Goal: Task Accomplishment & Management: Manage account settings

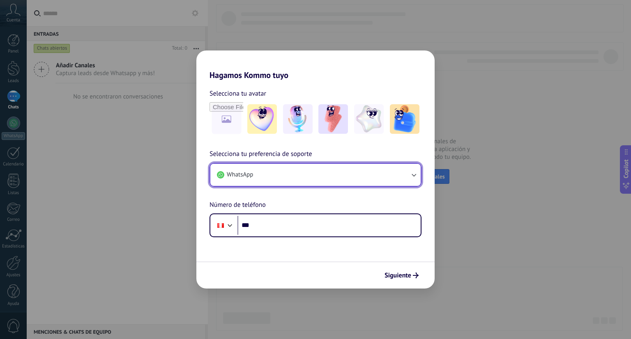
click at [324, 179] on button "WhatsApp" at bounding box center [315, 175] width 210 height 22
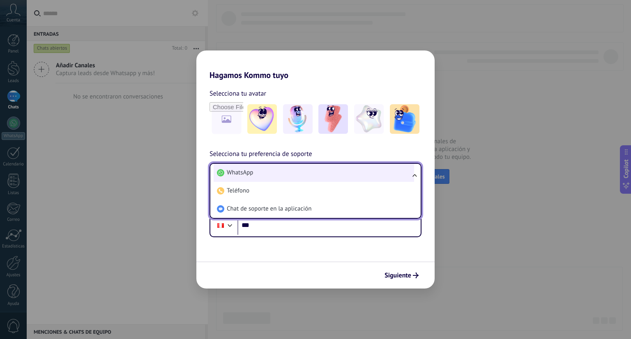
click at [308, 177] on li "WhatsApp" at bounding box center [314, 173] width 200 height 18
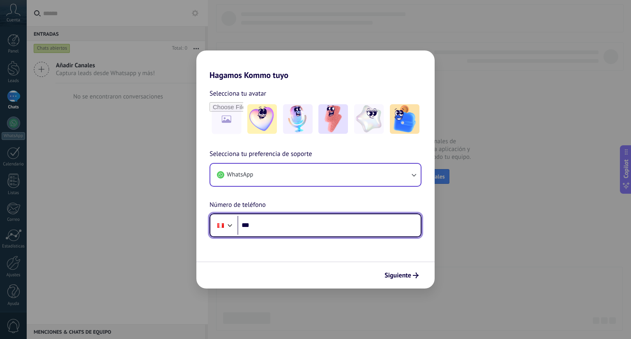
click at [273, 228] on input "***" at bounding box center [328, 225] width 183 height 19
type input "**********"
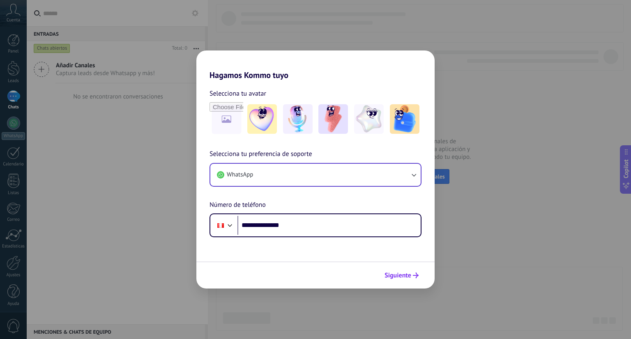
click at [403, 277] on span "Siguiente" at bounding box center [397, 276] width 27 height 6
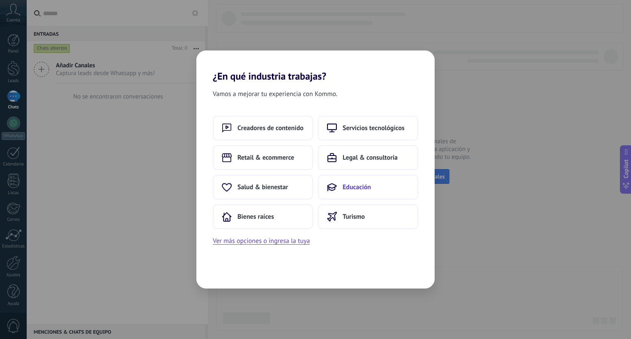
click at [381, 186] on button "Educación" at bounding box center [368, 187] width 100 height 25
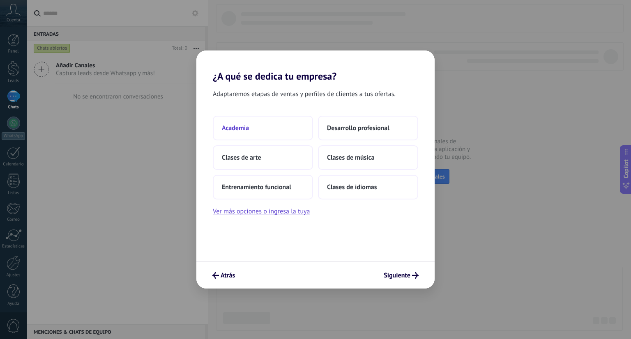
click at [239, 132] on button "Academia" at bounding box center [263, 128] width 100 height 25
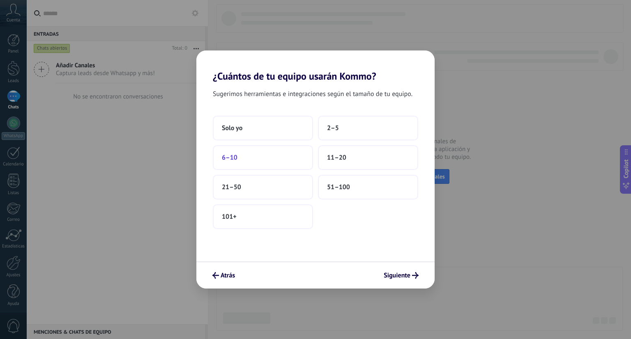
click at [250, 155] on button "6–10" at bounding box center [263, 157] width 100 height 25
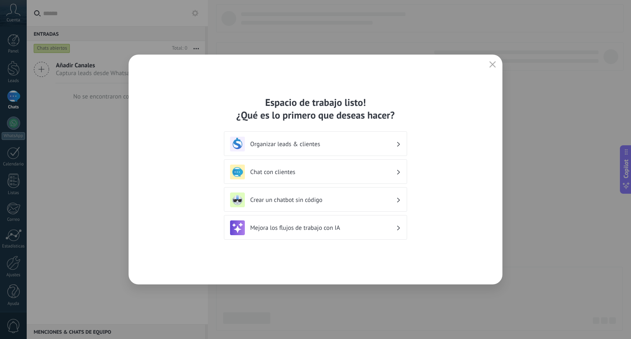
click at [329, 146] on h3 "Organizar leads & clientes" at bounding box center [323, 144] width 146 height 8
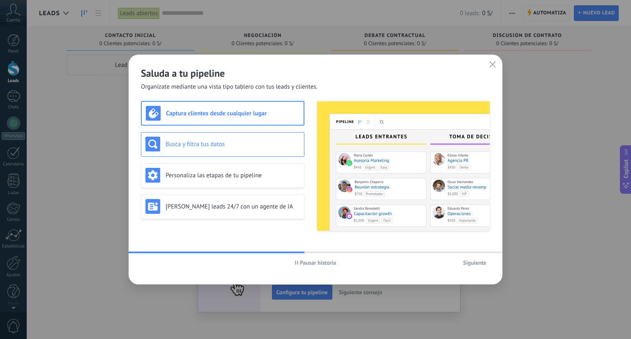
click at [261, 151] on div "Busca y filtra tus datos" at bounding box center [222, 144] width 154 height 15
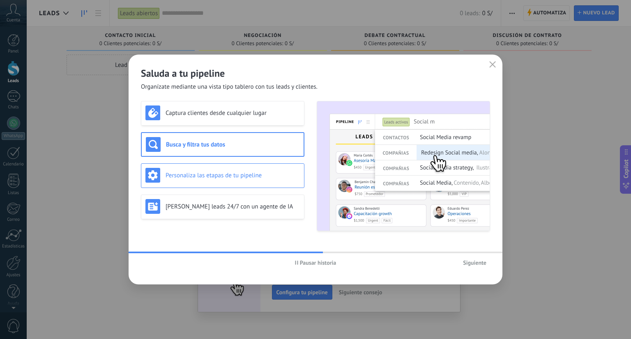
click at [253, 172] on h3 "Personaliza las etapas de tu pipeline" at bounding box center [232, 176] width 134 height 8
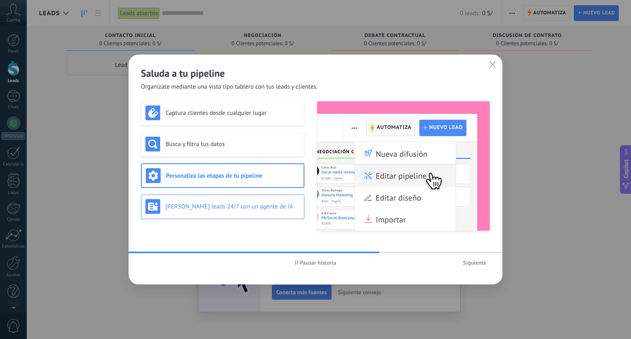
click at [261, 210] on h3 "[PERSON_NAME] leads 24/7 con un agente de IA" at bounding box center [232, 207] width 134 height 8
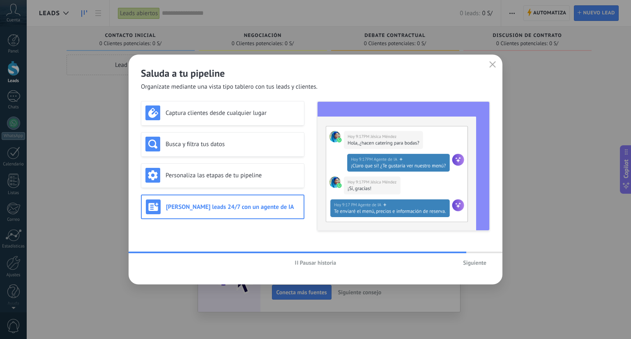
click at [471, 263] on span "Siguiente" at bounding box center [474, 263] width 23 height 6
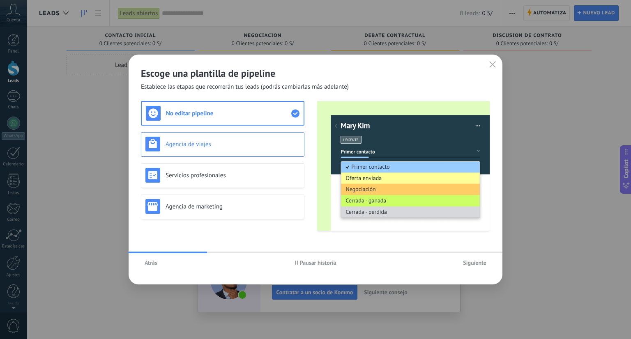
click at [213, 140] on div "Agencia de viajes" at bounding box center [222, 144] width 154 height 15
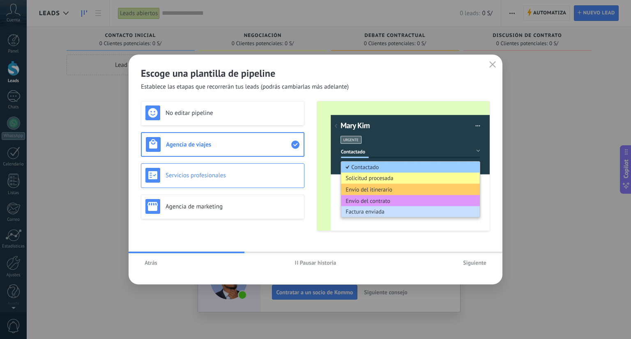
click at [207, 168] on div "Servicios profesionales" at bounding box center [222, 175] width 154 height 15
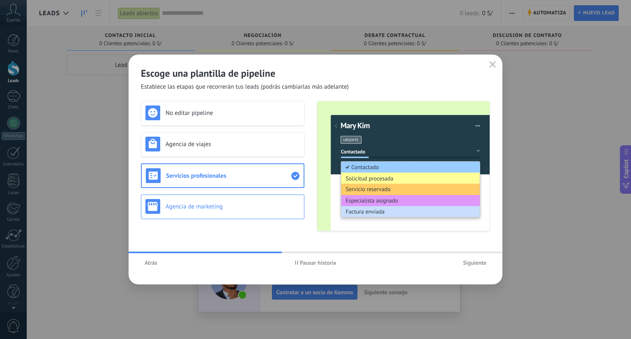
click at [222, 205] on h3 "Agencia de marketing" at bounding box center [232, 207] width 134 height 8
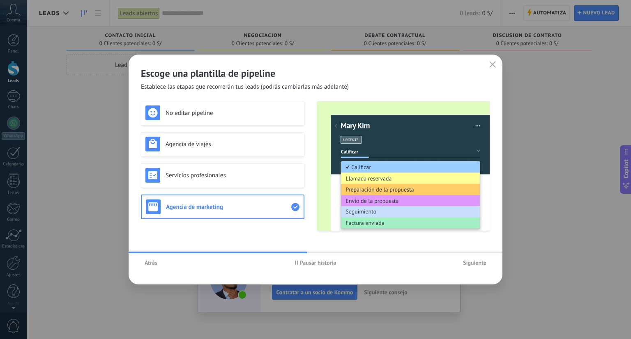
click at [466, 264] on span "Siguiente" at bounding box center [474, 263] width 23 height 6
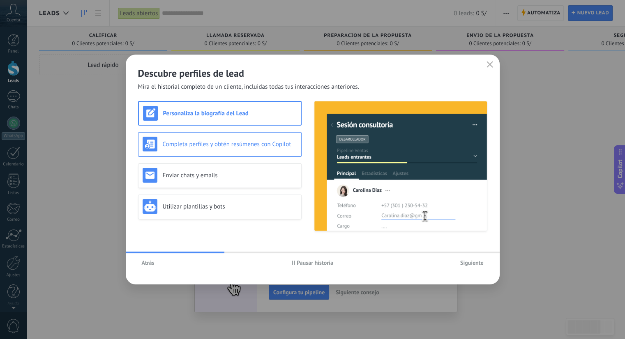
click at [211, 137] on div "Completa perfiles y obtén resúmenes con Copilot" at bounding box center [219, 144] width 154 height 15
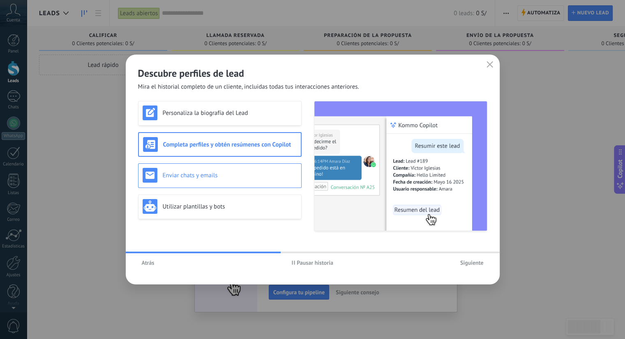
click at [216, 177] on h3 "Enviar chats y emails" at bounding box center [230, 176] width 134 height 8
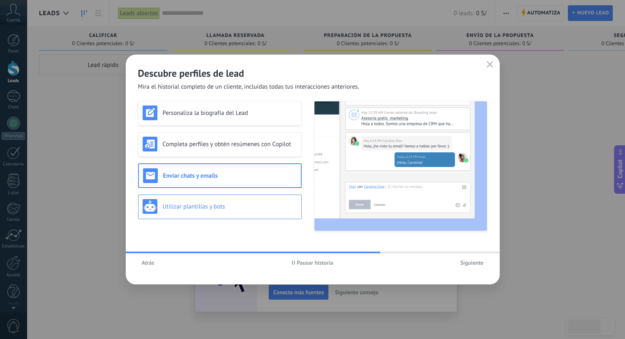
click at [211, 206] on h3 "Utilizar plantillas y bots" at bounding box center [230, 207] width 134 height 8
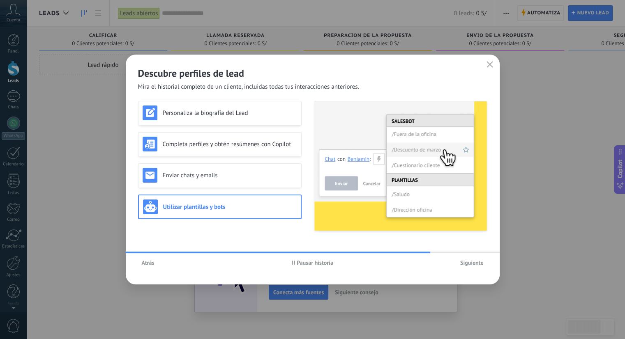
click at [464, 265] on span "Siguiente" at bounding box center [471, 263] width 23 height 6
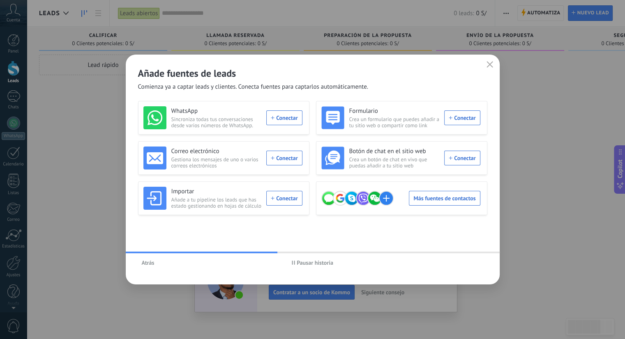
click at [308, 234] on div "WhatsApp Sincroniza todas tus conversaciones desde varios números de WhatsApp. …" at bounding box center [312, 170] width 349 height 139
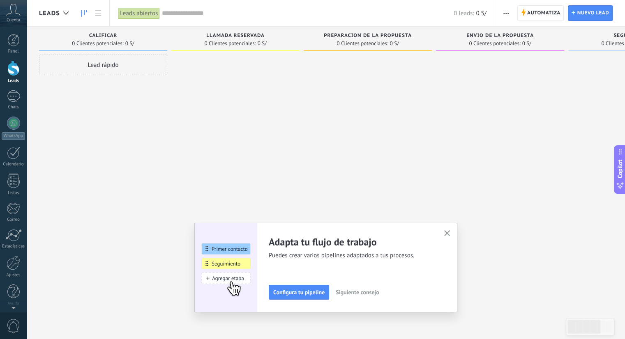
scroll to position [2, 0]
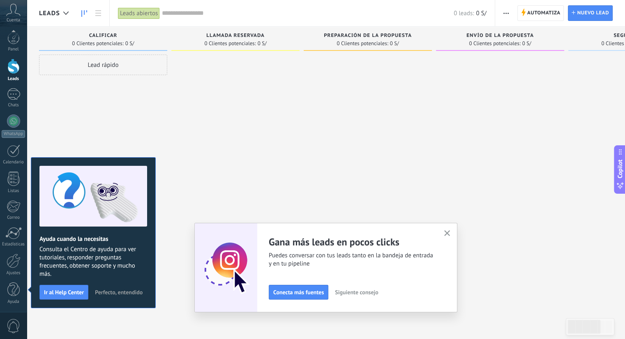
click at [447, 234] on icon "button" at bounding box center [447, 233] width 6 height 6
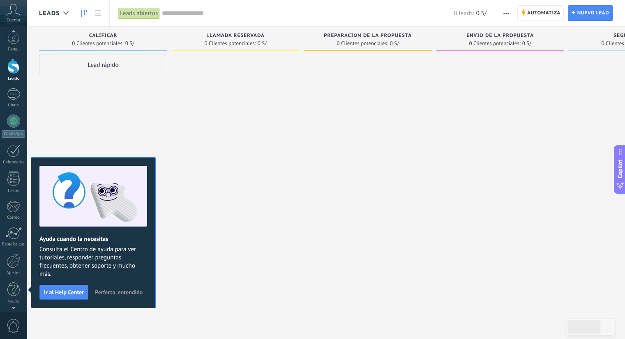
scroll to position [0, 0]
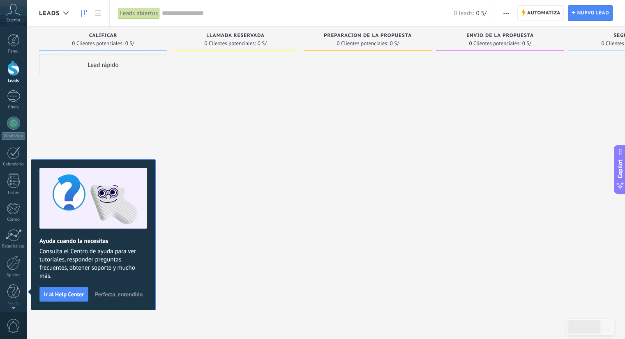
click at [118, 294] on span "Perfecto, entendido" at bounding box center [119, 295] width 48 height 6
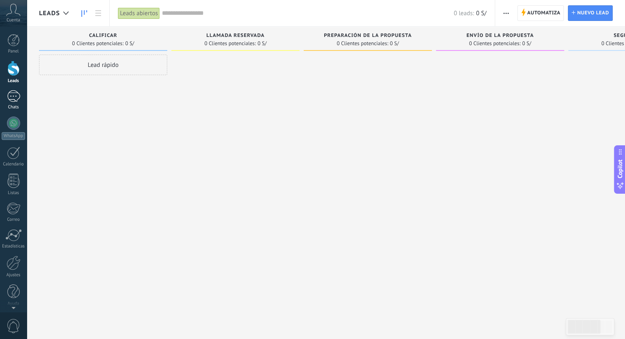
click at [2, 96] on link "Chats" at bounding box center [13, 100] width 27 height 20
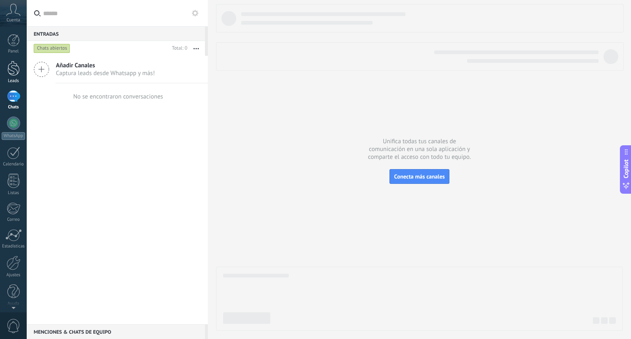
click at [16, 72] on div at bounding box center [13, 68] width 12 height 15
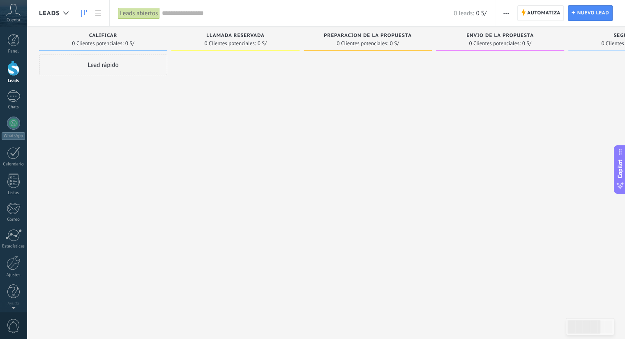
click at [11, 16] on div "Cuenta" at bounding box center [13, 13] width 27 height 27
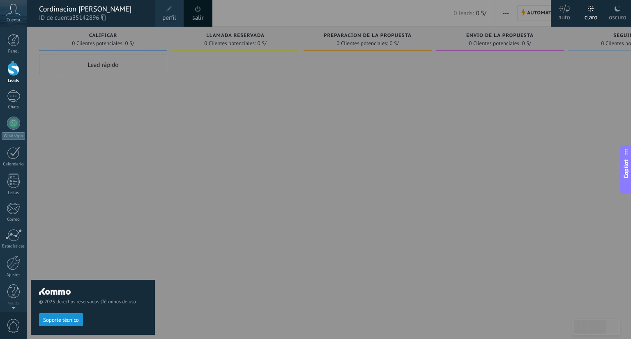
click at [175, 18] on span "perfil" at bounding box center [169, 18] width 14 height 9
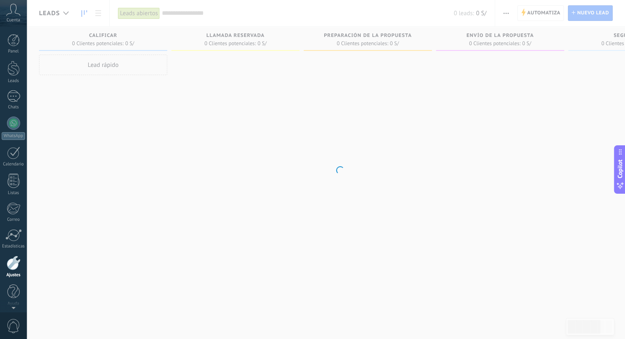
scroll to position [2, 0]
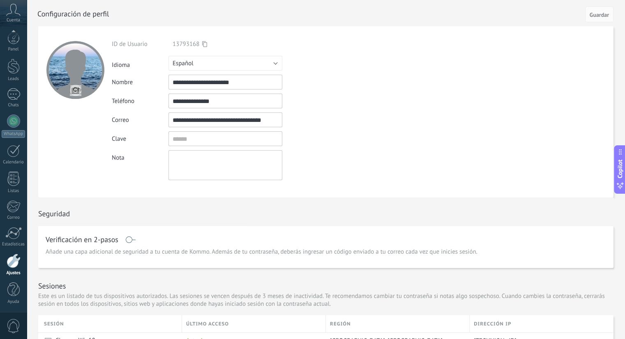
click at [71, 89] on input "file" at bounding box center [75, 90] width 11 height 11
click at [71, 91] on input "file" at bounding box center [75, 90] width 11 height 11
type input "**********"
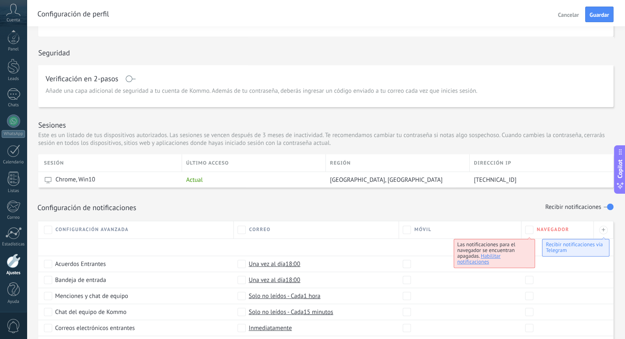
scroll to position [164, 0]
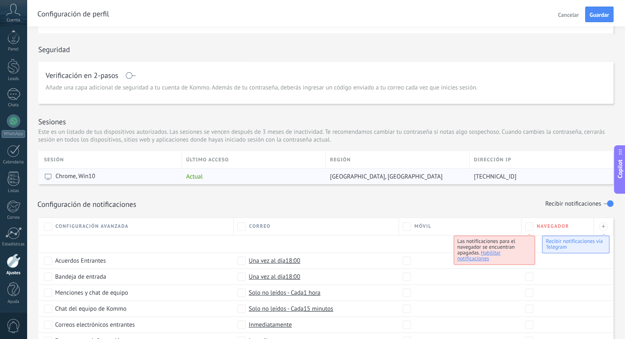
click at [334, 182] on div "[GEOGRAPHIC_DATA], [GEOGRAPHIC_DATA]" at bounding box center [396, 177] width 140 height 16
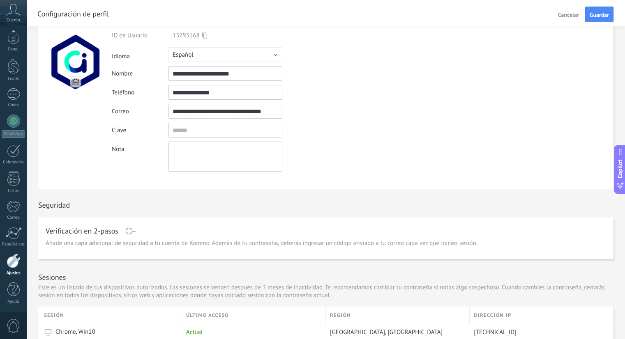
scroll to position [0, 0]
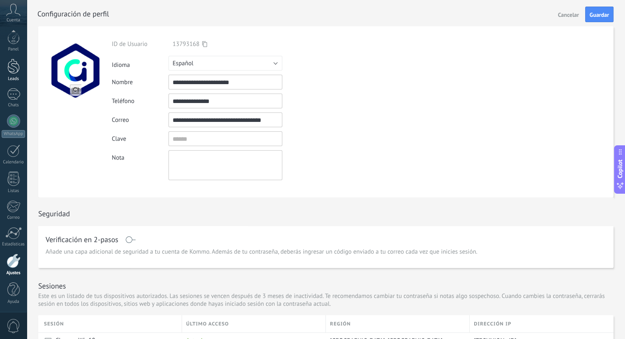
click at [15, 67] on div at bounding box center [13, 66] width 12 height 15
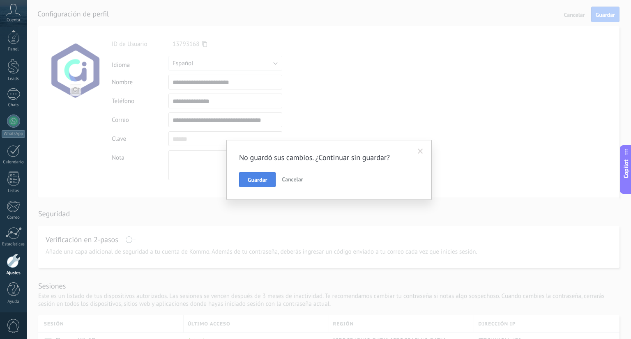
click at [253, 182] on span "Guardar" at bounding box center [257, 180] width 19 height 6
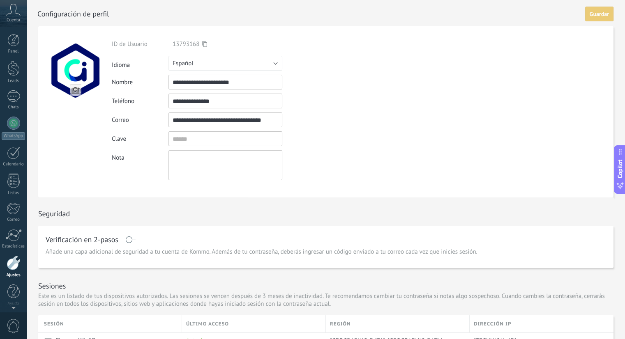
scroll to position [2, 0]
click at [599, 18] on button "Guardar" at bounding box center [599, 15] width 28 height 16
click at [5, 41] on link "Panel" at bounding box center [13, 44] width 27 height 20
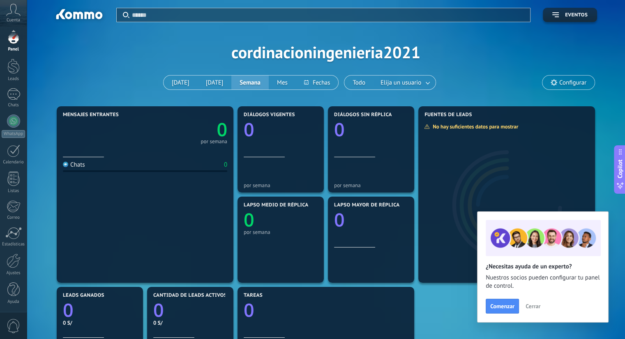
scroll to position [2, 0]
click at [16, 271] on div "Ajustes" at bounding box center [14, 273] width 24 height 5
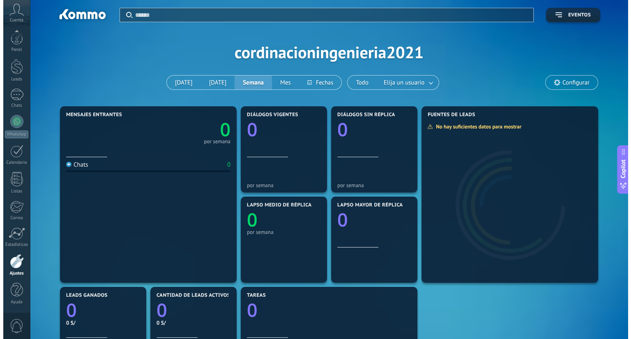
scroll to position [2, 0]
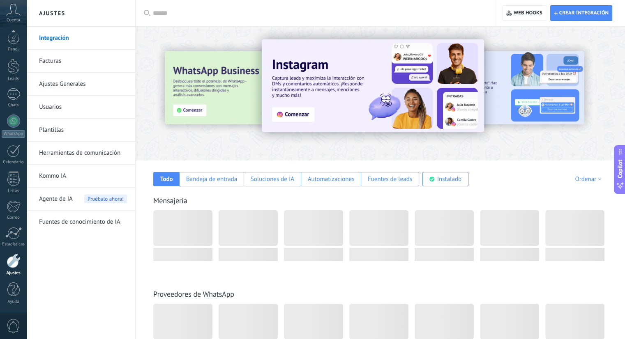
click at [20, 12] on icon at bounding box center [13, 10] width 14 height 12
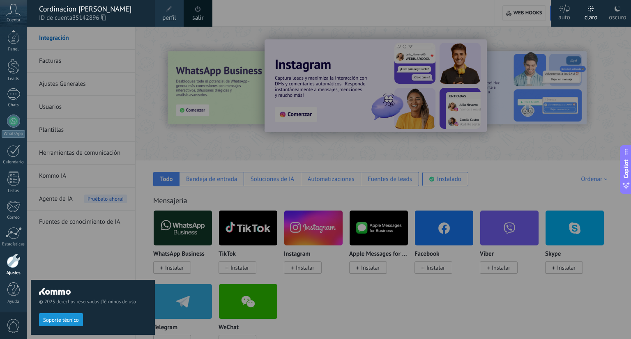
click at [373, 308] on div at bounding box center [342, 169] width 631 height 339
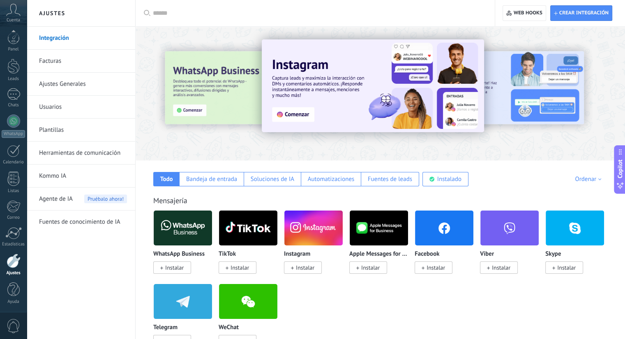
click at [57, 87] on link "Ajustes Generales" at bounding box center [83, 84] width 88 height 23
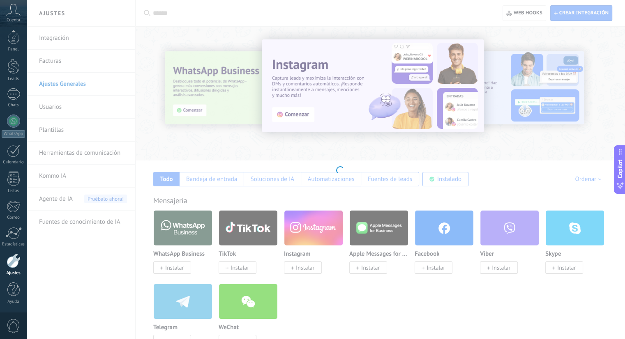
click at [53, 109] on body ".abccls-1,.abccls-2{fill-rule:evenodd}.abccls-2{fill:#fff} .abfcls-1{fill:none}…" at bounding box center [312, 169] width 625 height 339
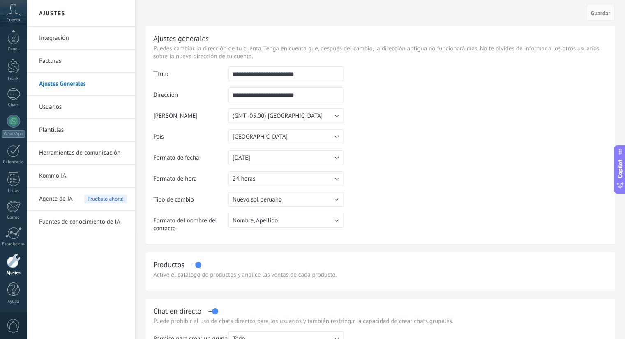
click at [53, 109] on link "Usuarios" at bounding box center [83, 107] width 88 height 23
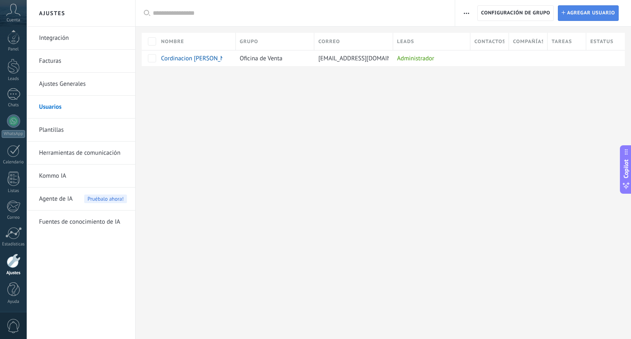
click at [568, 10] on span "Agregar usuario" at bounding box center [591, 13] width 48 height 15
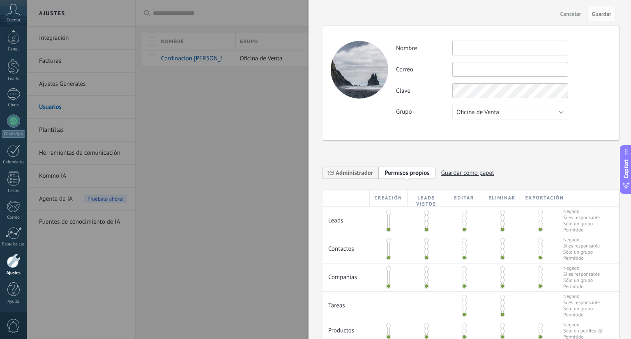
click at [483, 48] on input "text" at bounding box center [510, 48] width 116 height 15
type input "*"
click at [422, 38] on div "Actividad Nombre **** Correo No puedes editar este correo porque el usuario tie…" at bounding box center [470, 83] width 296 height 115
click at [485, 72] on input "text" at bounding box center [510, 69] width 116 height 15
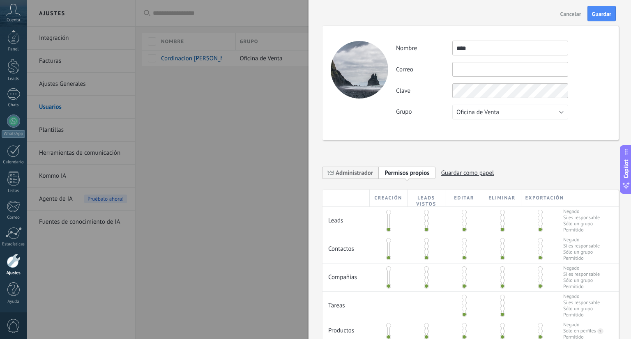
click at [478, 48] on input "****" at bounding box center [510, 48] width 116 height 15
click at [475, 51] on input "****" at bounding box center [510, 48] width 116 height 15
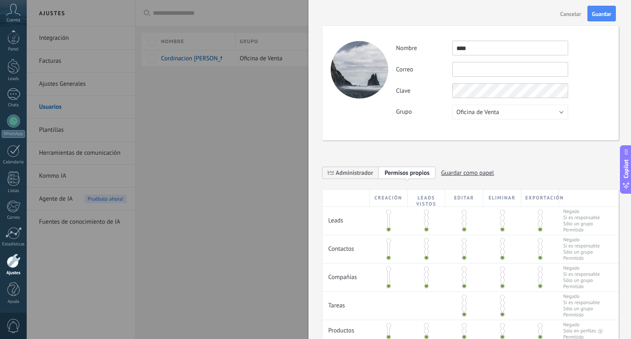
click at [475, 51] on input "****" at bounding box center [510, 48] width 116 height 15
type input "******"
click at [472, 63] on input "text" at bounding box center [510, 69] width 116 height 15
paste input "**********"
type input "**********"
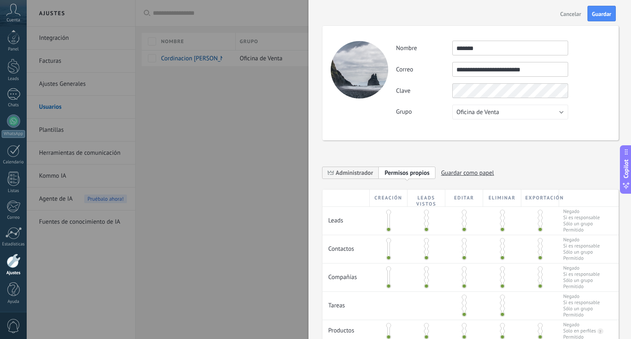
click at [588, 86] on div "Clave" at bounding box center [503, 90] width 214 height 15
click at [494, 114] on span "Oficina de Venta" at bounding box center [477, 112] width 43 height 8
click at [584, 106] on div "Grupo Oficina de Venta Usuarios libres Oficina de Venta" at bounding box center [503, 112] width 214 height 15
click at [515, 115] on button "Oficina de Venta" at bounding box center [510, 112] width 116 height 15
click at [410, 116] on div "Grupo Oficina de Venta Usuarios libres Oficina de Venta" at bounding box center [503, 112] width 214 height 15
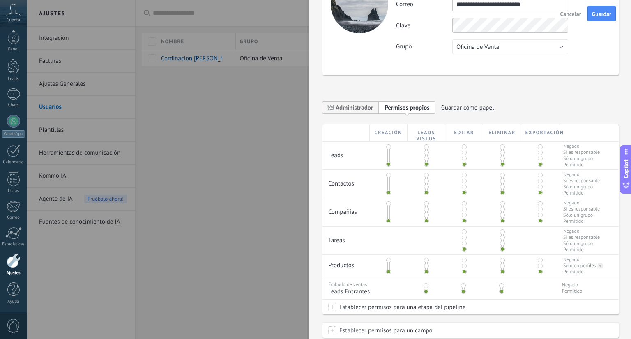
scroll to position [82, 0]
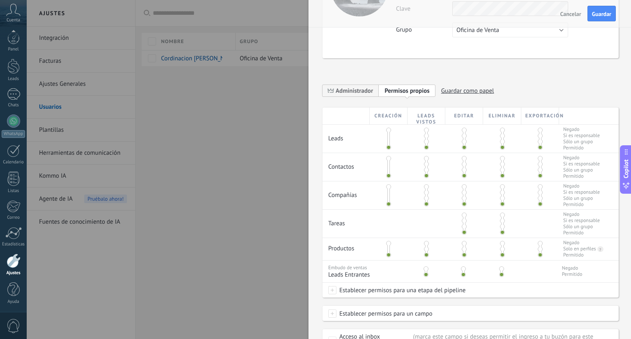
click at [388, 131] on span at bounding box center [388, 130] width 5 height 5
click at [386, 147] on span at bounding box center [388, 147] width 5 height 5
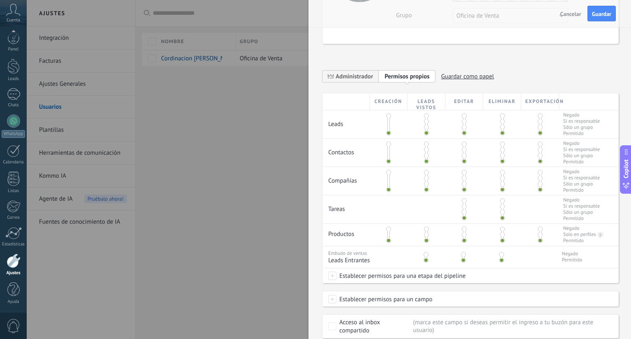
scroll to position [149, 0]
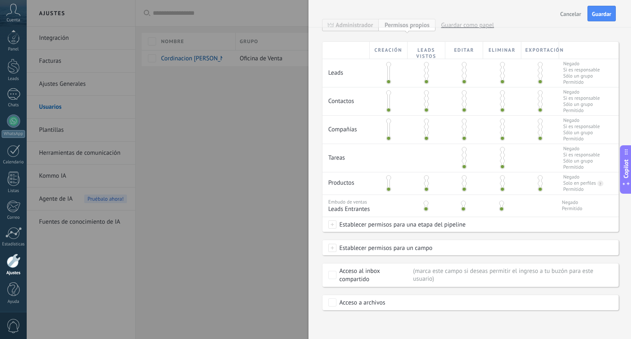
click at [365, 224] on span "Establecer permisos para una etapa del pipeline" at bounding box center [400, 224] width 129 height 15
click at [322, 176] on div at bounding box center [329, 169] width 604 height 339
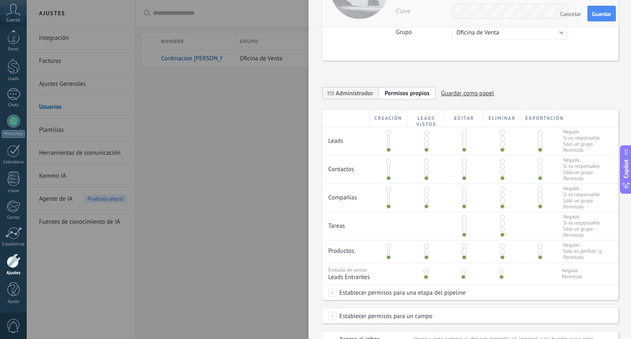
scroll to position [67, 0]
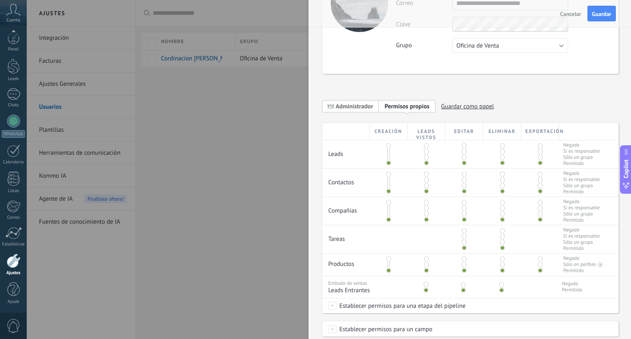
click at [354, 104] on span "Administrador" at bounding box center [353, 107] width 37 height 8
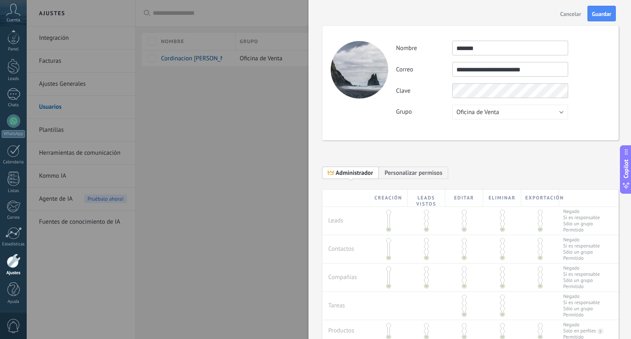
scroll to position [0, 0]
click at [389, 170] on span "Personalizar permisos" at bounding box center [413, 173] width 58 height 8
click at [361, 173] on span "Administrador" at bounding box center [353, 173] width 37 height 8
click at [521, 110] on button "Oficina de Venta" at bounding box center [510, 112] width 116 height 15
click at [521, 110] on span "Oficina de Venta" at bounding box center [506, 112] width 118 height 8
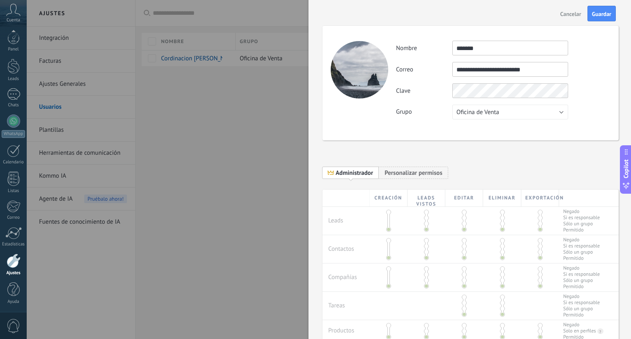
drag, startPoint x: 511, startPoint y: 168, endPoint x: 502, endPoint y: 168, distance: 9.4
click at [511, 168] on div "**********" at bounding box center [470, 175] width 296 height 29
click at [403, 168] on span "Personalizar permisos Permisos propios" at bounding box center [413, 172] width 69 height 13
click at [353, 175] on span "Administrador" at bounding box center [353, 173] width 37 height 8
click at [455, 162] on div "**********" at bounding box center [470, 175] width 296 height 29
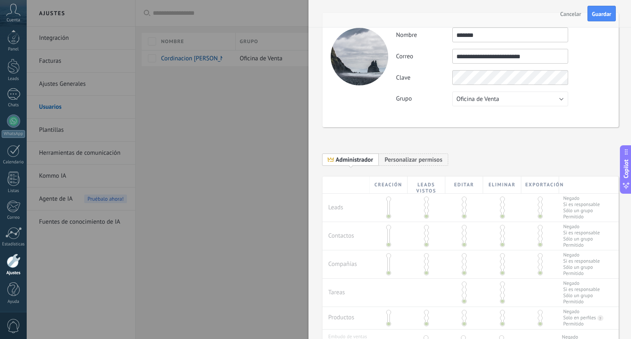
scroll to position [41, 0]
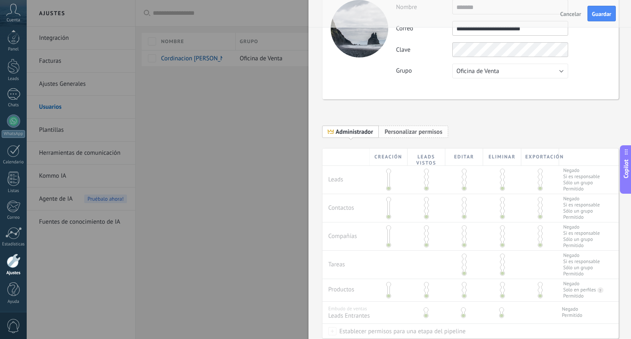
click at [426, 137] on span "Personalizar permisos Permisos propios" at bounding box center [413, 131] width 69 height 13
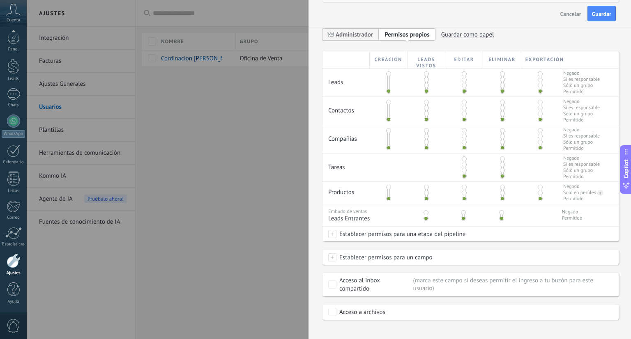
scroll to position [149, 0]
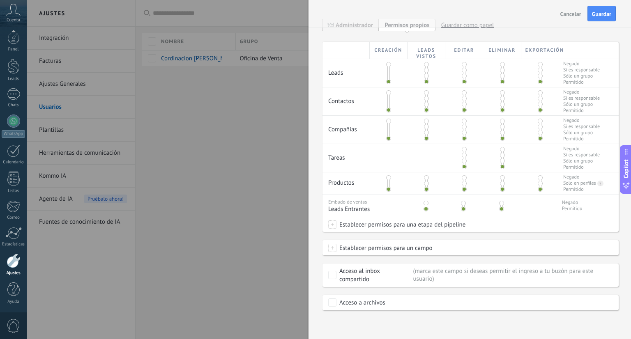
click at [376, 249] on span "Establecer permisos para un campo" at bounding box center [384, 248] width 96 height 15
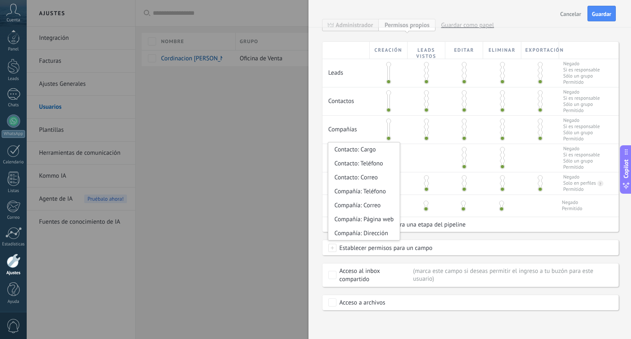
click at [378, 249] on span "Establecer permisos para un campo" at bounding box center [384, 248] width 96 height 15
click at [317, 257] on div "**********" at bounding box center [469, 169] width 322 height 339
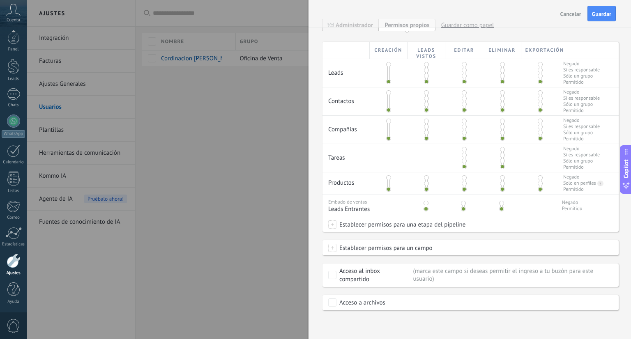
click at [329, 225] on span at bounding box center [332, 224] width 8 height 8
click at [519, 226] on div at bounding box center [329, 169] width 604 height 339
click at [460, 222] on span "Establecer permisos para una etapa del pipeline" at bounding box center [400, 224] width 129 height 15
click at [502, 226] on div at bounding box center [329, 169] width 604 height 339
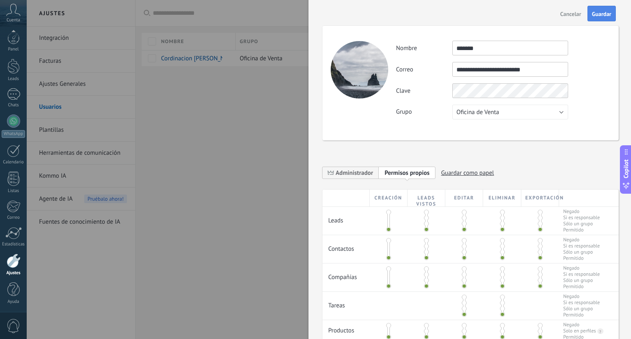
click at [595, 15] on span "Guardar" at bounding box center [601, 14] width 19 height 6
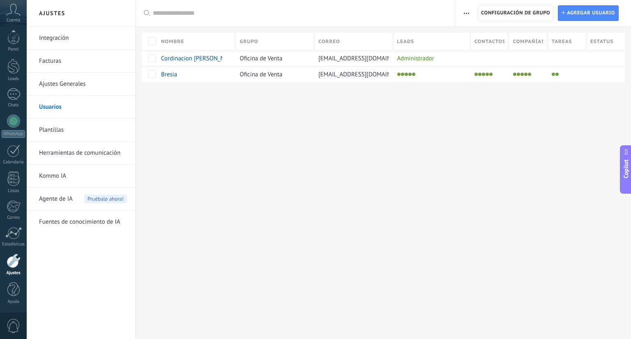
click at [406, 114] on div "Ajustes Integración Facturas Ajustes Generales Usuarios Plantillas Herramientas…" at bounding box center [329, 169] width 604 height 339
click at [576, 15] on span "Agregar usuario" at bounding box center [591, 13] width 48 height 15
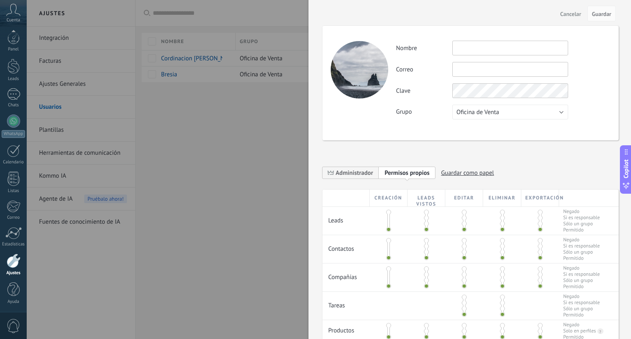
click at [189, 131] on div at bounding box center [315, 169] width 631 height 339
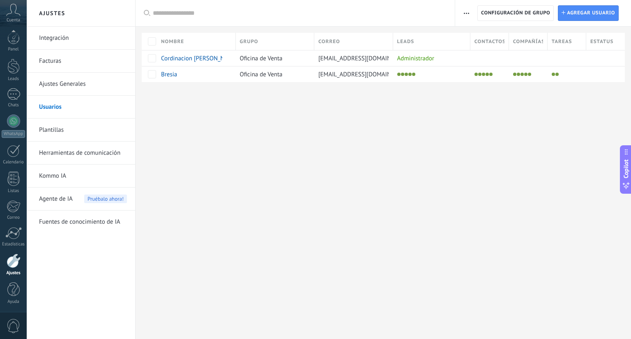
click at [412, 201] on div "Ajustes Integración Facturas Ajustes Generales Usuarios Plantillas Herramientas…" at bounding box center [329, 169] width 604 height 339
click at [577, 9] on span "Agregar usuario" at bounding box center [591, 13] width 48 height 15
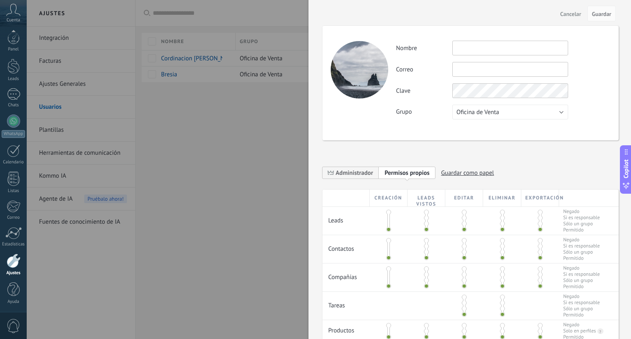
click at [471, 53] on input "text" at bounding box center [510, 48] width 116 height 15
type input "********"
click at [475, 78] on div "Actividad Nombre ******** Correo No puedes editar este correo porque el usuario…" at bounding box center [503, 80] width 214 height 79
click at [476, 71] on input "text" at bounding box center [510, 69] width 116 height 15
paste input "**********"
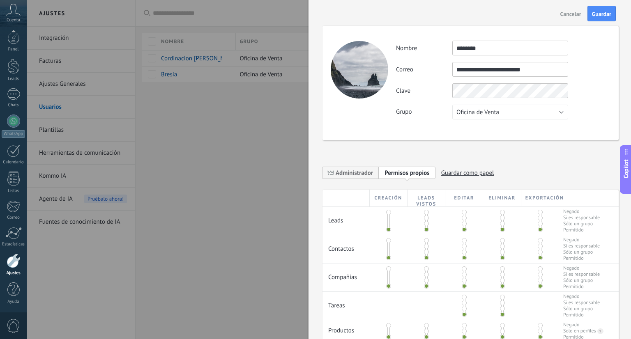
type input "**********"
click at [401, 2] on div "Cancelar Guardar" at bounding box center [469, 13] width 322 height 27
click at [425, 113] on label "Grupo" at bounding box center [424, 112] width 56 height 8
drag, startPoint x: 418, startPoint y: 19, endPoint x: 429, endPoint y: 31, distance: 16.3
click at [418, 19] on div "Cancelar Guardar" at bounding box center [469, 13] width 322 height 27
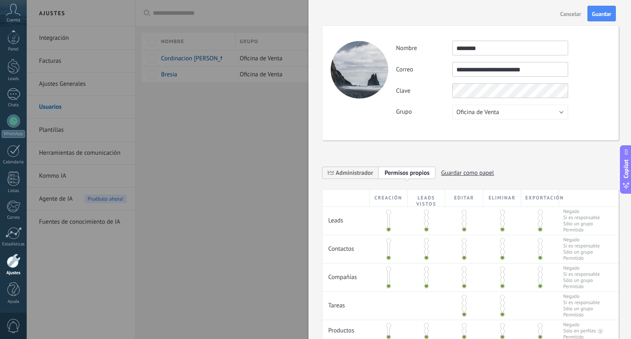
click at [390, 124] on div "**********" at bounding box center [470, 83] width 296 height 115
click at [499, 115] on button "Oficina de Venta" at bounding box center [510, 112] width 116 height 15
click at [499, 115] on span "Oficina de Venta" at bounding box center [506, 112] width 118 height 8
click at [598, 16] on span "Guardar" at bounding box center [601, 14] width 19 height 6
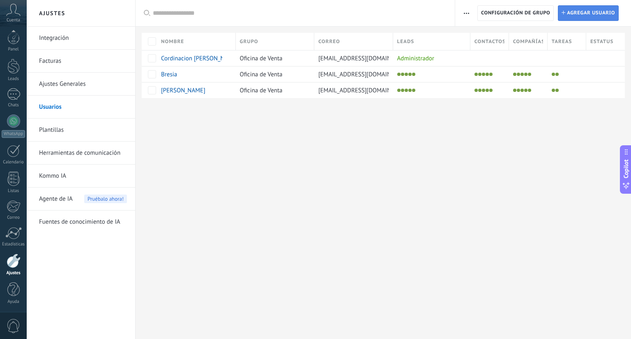
click at [572, 10] on span "Agregar usuario" at bounding box center [591, 13] width 48 height 15
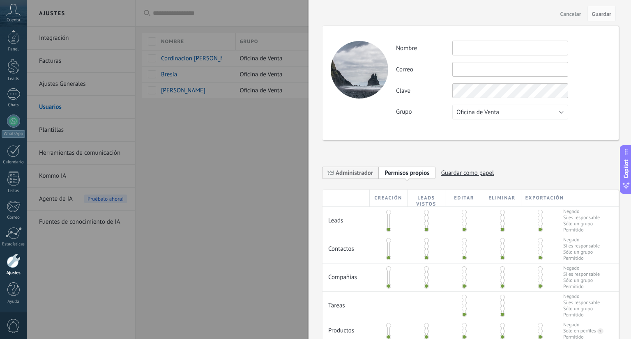
click at [482, 55] on input "text" at bounding box center [510, 48] width 116 height 15
type input "******"
click at [484, 34] on div "Actividad Nombre ****** Correo No puedes editar este correo porque el usuario t…" at bounding box center [470, 83] width 296 height 115
click at [471, 73] on input "text" at bounding box center [510, 69] width 116 height 15
click at [491, 20] on div "Cancelar Guardar" at bounding box center [469, 13] width 322 height 27
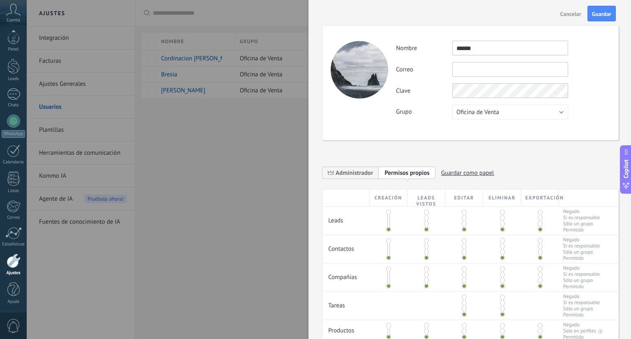
click at [487, 73] on input "text" at bounding box center [510, 69] width 116 height 15
click at [500, 64] on input "text" at bounding box center [510, 69] width 116 height 15
click at [492, 68] on input "text" at bounding box center [510, 69] width 116 height 15
click at [520, 66] on input "text" at bounding box center [510, 69] width 116 height 15
paste input "**********"
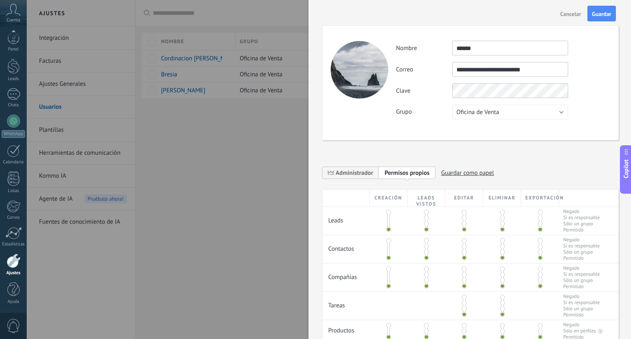
type input "**********"
click at [358, 25] on div "Cancelar Guardar" at bounding box center [469, 13] width 322 height 27
click at [358, 107] on div "**********" at bounding box center [470, 83] width 296 height 115
click at [606, 9] on button "Guardar" at bounding box center [601, 14] width 28 height 16
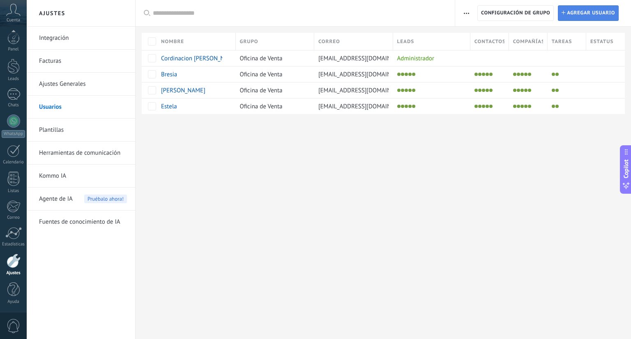
click at [590, 13] on span "Agregar usuario" at bounding box center [591, 13] width 48 height 15
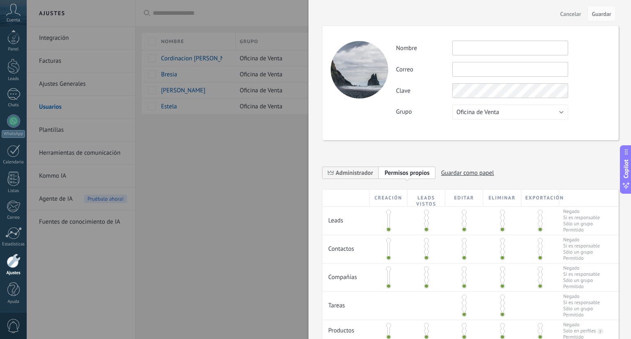
click at [462, 47] on input "text" at bounding box center [510, 48] width 116 height 15
type input "*****"
click at [423, 73] on label "Correo" at bounding box center [424, 70] width 56 height 8
click at [462, 73] on input "text" at bounding box center [510, 69] width 116 height 15
click at [471, 69] on input "text" at bounding box center [510, 69] width 116 height 15
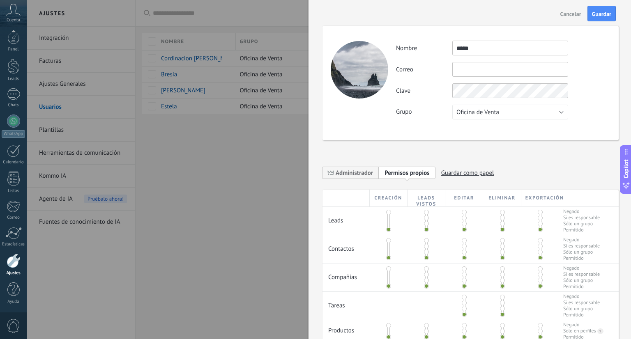
click at [465, 71] on input "text" at bounding box center [510, 69] width 116 height 15
paste input "**********"
type input "**********"
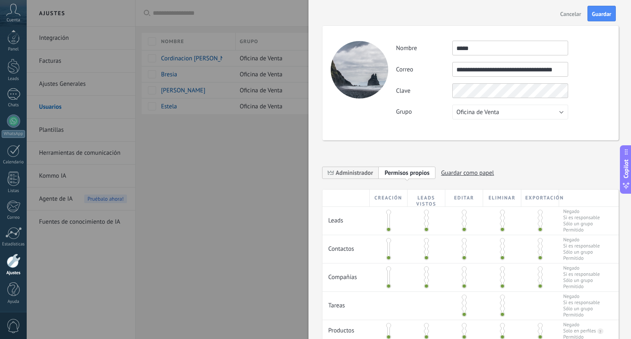
click at [578, 76] on div "**********" at bounding box center [503, 69] width 214 height 15
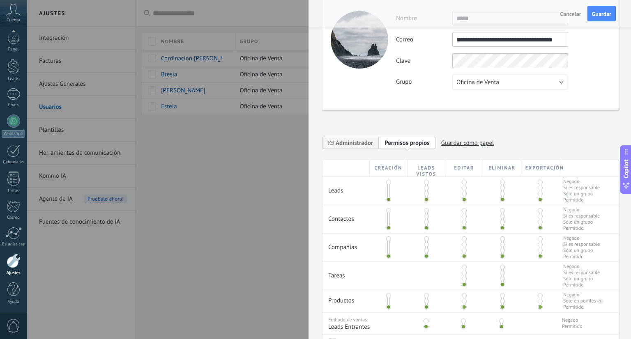
scroll to position [149, 0]
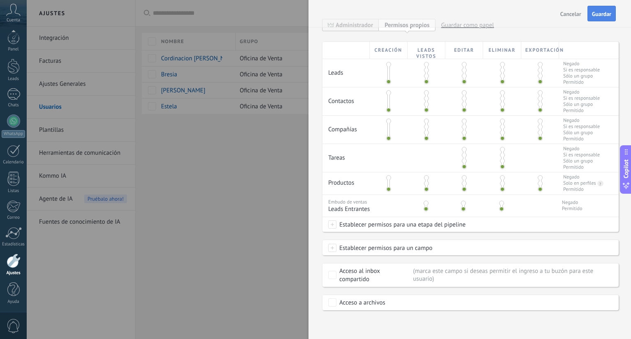
click at [602, 17] on span "Guardar" at bounding box center [601, 14] width 19 height 6
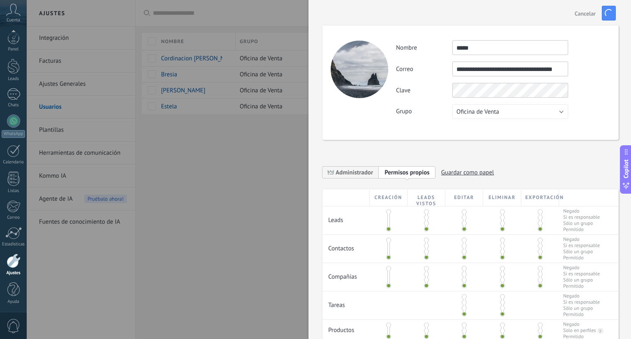
scroll to position [0, 0]
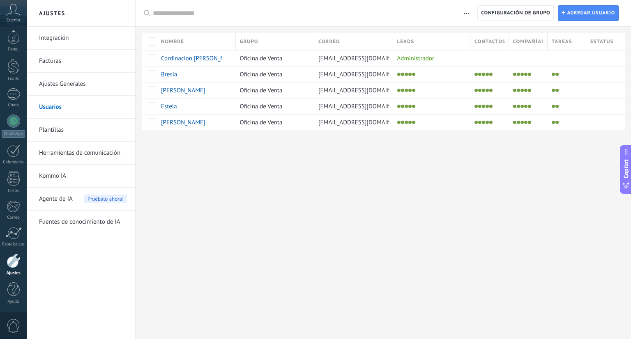
click at [282, 163] on div "Ajustes Integración Facturas Ajustes Generales Usuarios Plantillas Herramientas…" at bounding box center [329, 169] width 604 height 339
click at [170, 120] on span "[PERSON_NAME]" at bounding box center [183, 123] width 44 height 8
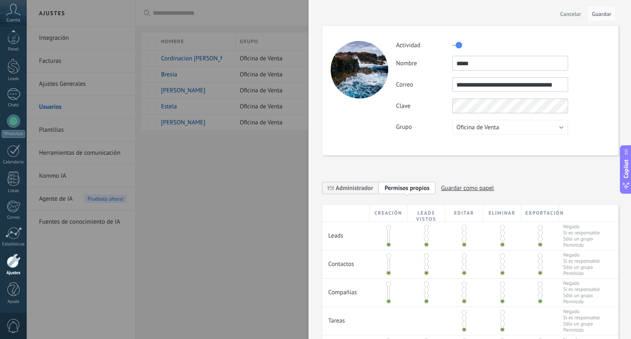
click at [486, 63] on input "*****" at bounding box center [510, 63] width 116 height 15
click at [461, 46] on label at bounding box center [457, 45] width 10 height 13
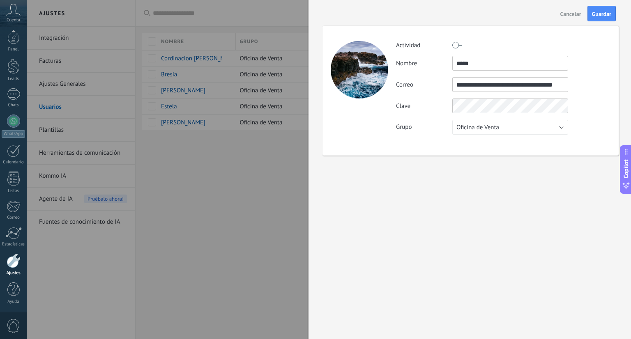
click at [455, 44] on label at bounding box center [457, 45] width 10 height 13
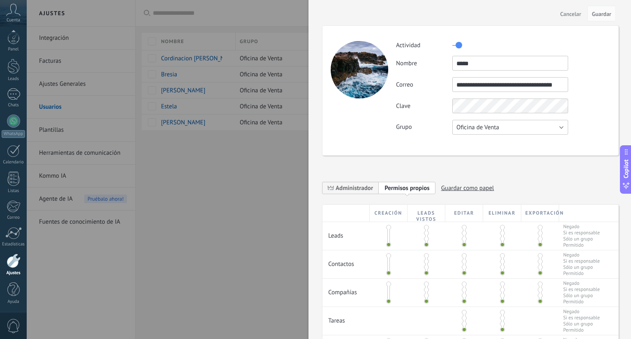
click at [492, 124] on span "Oficina de Venta" at bounding box center [477, 128] width 43 height 8
click at [466, 138] on span "Usuarios libres" at bounding box center [506, 142] width 118 height 8
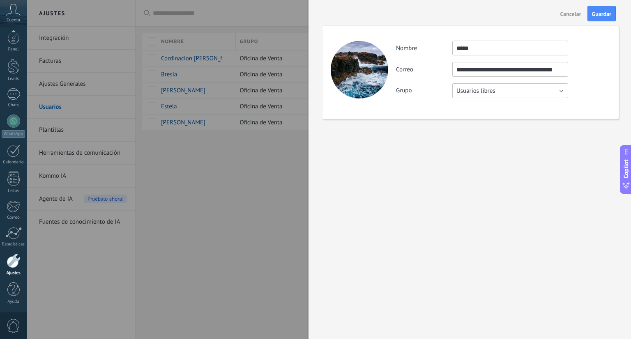
click at [470, 91] on span "Usuarios libres" at bounding box center [475, 91] width 39 height 8
click at [467, 95] on li "Oficina de Venta" at bounding box center [507, 91] width 120 height 14
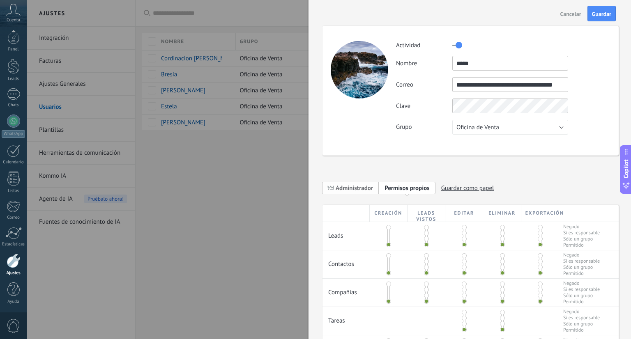
click at [374, 185] on span "Administrador" at bounding box center [350, 187] width 56 height 13
click at [597, 14] on span "Guardar" at bounding box center [601, 14] width 19 height 6
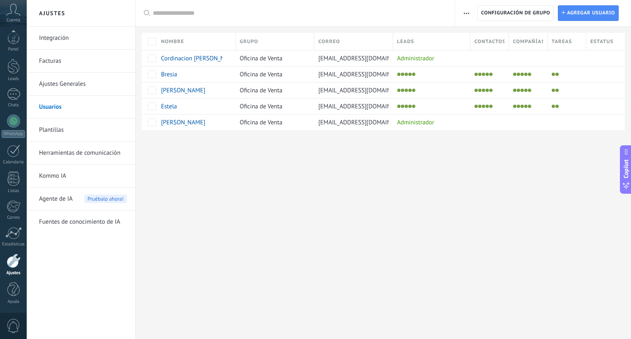
click at [450, 153] on div at bounding box center [382, 143] width 495 height 27
click at [163, 106] on span "Estela" at bounding box center [169, 107] width 16 height 8
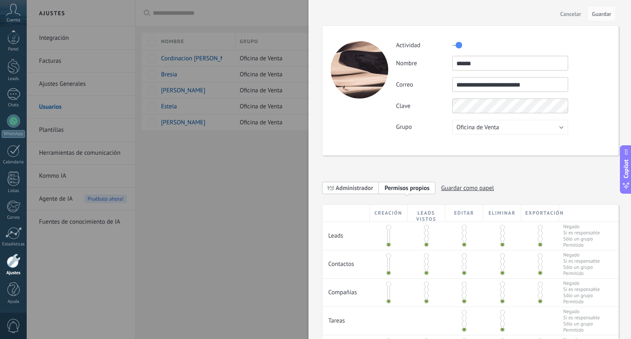
click at [351, 185] on span "Administrador" at bounding box center [353, 188] width 37 height 8
click at [604, 14] on span "Guardar" at bounding box center [601, 14] width 19 height 6
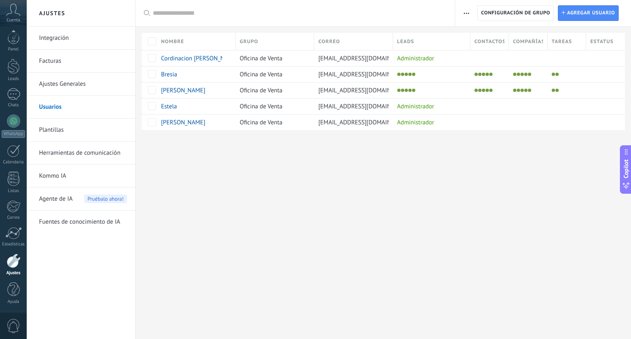
click at [267, 168] on div "Ajustes Integración Facturas Ajustes Generales Usuarios Plantillas Herramientas…" at bounding box center [329, 169] width 604 height 339
click at [230, 192] on div "Ajustes Integración Facturas Ajustes Generales Usuarios Plantillas Herramientas…" at bounding box center [329, 169] width 604 height 339
click at [13, 36] on div at bounding box center [13, 40] width 12 height 12
